Goal: Transaction & Acquisition: Download file/media

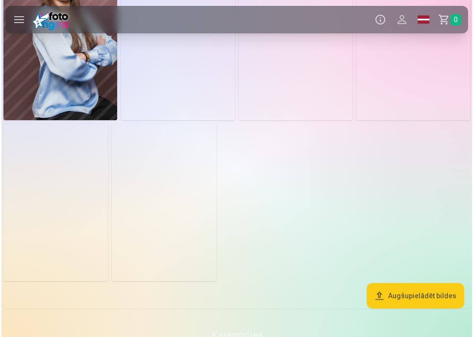
scroll to position [1137, 0]
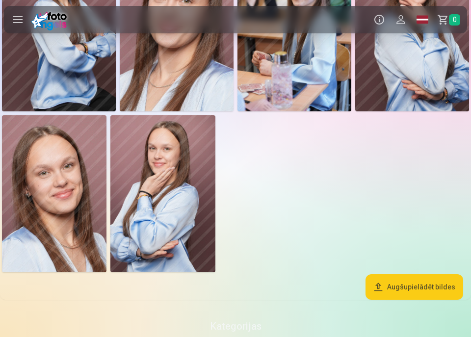
click at [66, 200] on img at bounding box center [54, 193] width 104 height 157
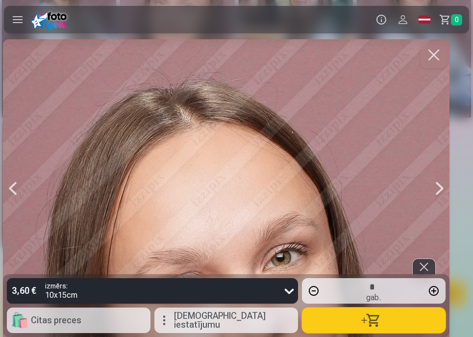
scroll to position [0, 12305]
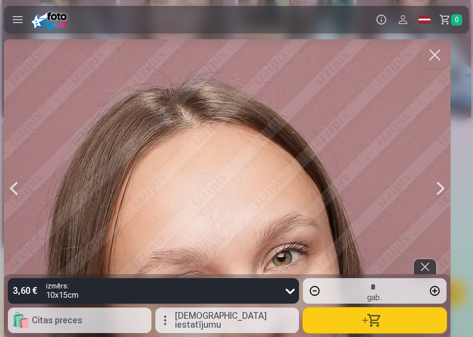
click at [190, 183] on div at bounding box center [227, 188] width 447 height 298
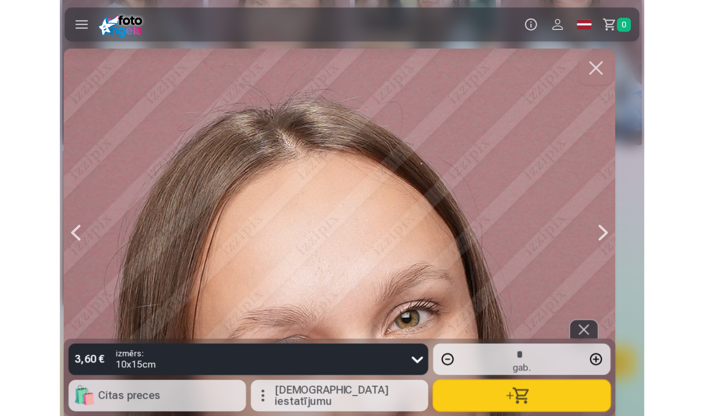
scroll to position [0, 12305]
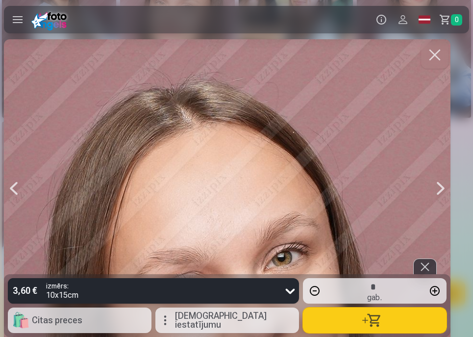
drag, startPoint x: 295, startPoint y: 138, endPoint x: 303, endPoint y: 42, distance: 96.0
click at [303, 42] on div at bounding box center [227, 188] width 447 height 298
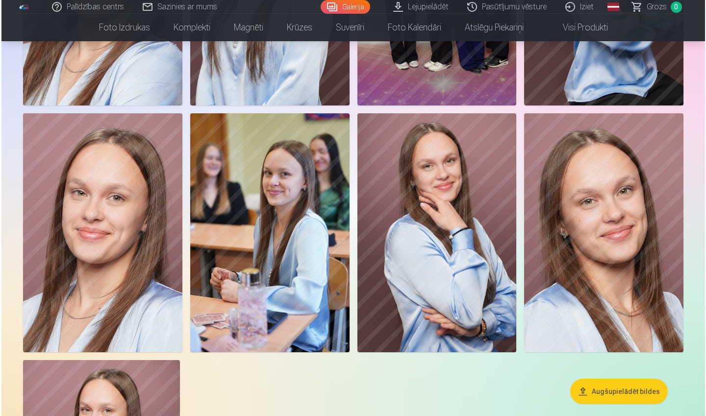
scroll to position [2008, 0]
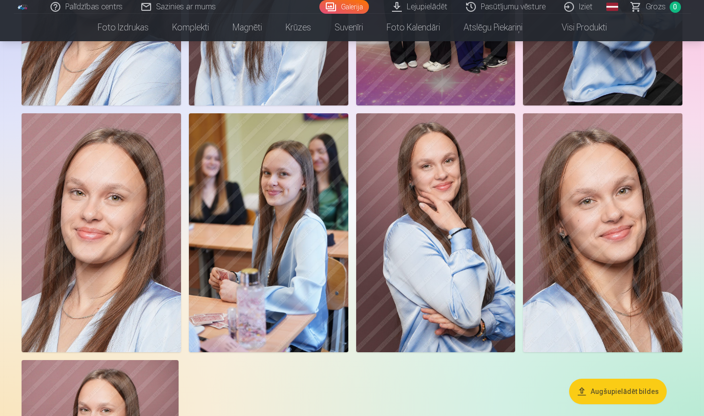
click at [99, 205] on img at bounding box center [101, 232] width 159 height 239
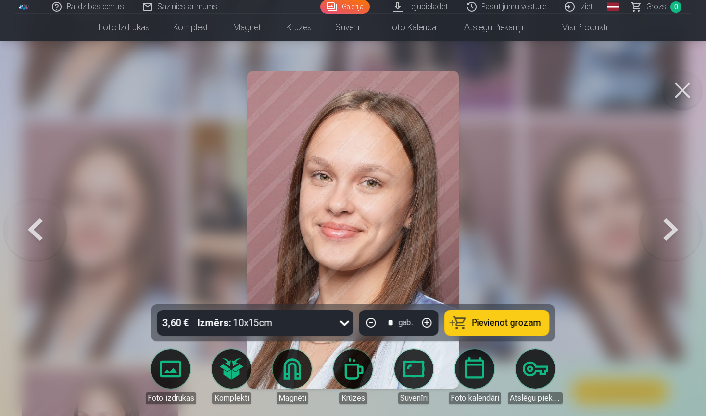
click at [417, 8] on link "Lejupielādēt" at bounding box center [421, 7] width 74 height 14
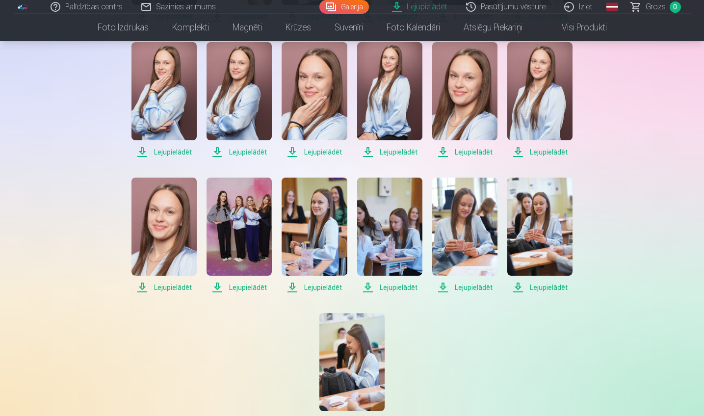
scroll to position [376, 0]
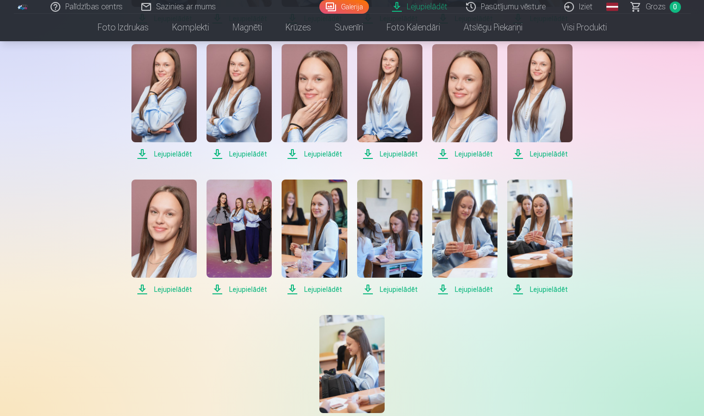
click at [197, 295] on span "Lejupielādēt" at bounding box center [163, 289] width 65 height 12
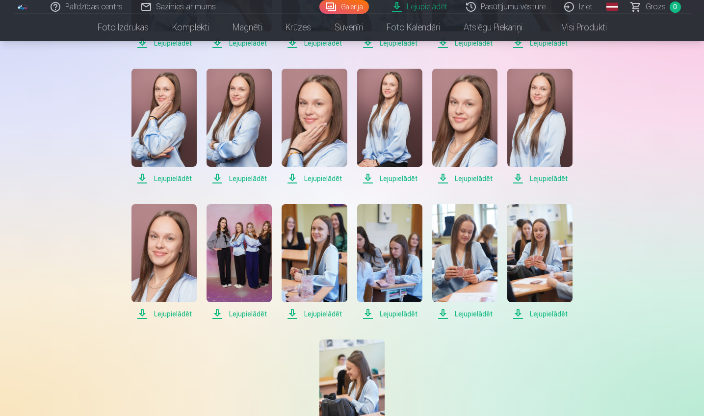
scroll to position [352, 0]
click at [470, 49] on span "Lejupielādēt" at bounding box center [539, 43] width 65 height 12
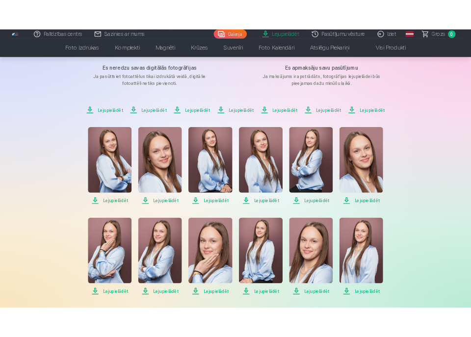
scroll to position [133, 0]
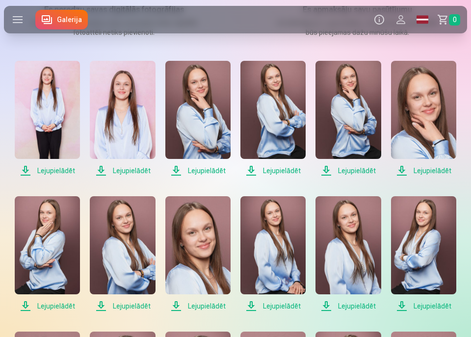
click at [201, 44] on main "Lejupielādēt Šajā sadaļā jūs varat lejupielādēt dāvināto fotoattēlu un iegādāto…" at bounding box center [235, 312] width 463 height 812
